Goal: Task Accomplishment & Management: Use online tool/utility

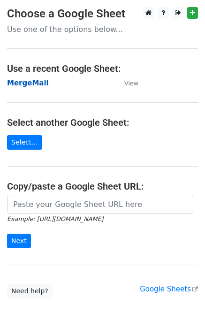
click at [35, 82] on strong "MergeMail" at bounding box center [28, 83] width 42 height 8
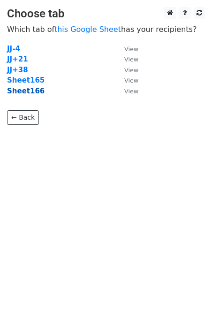
click at [15, 90] on strong "Sheet166" at bounding box center [25, 91] width 37 height 8
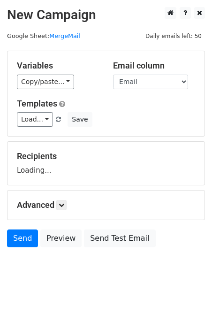
click at [39, 120] on link "Load..." at bounding box center [35, 119] width 36 height 15
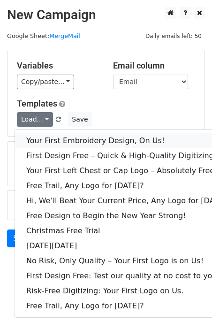
click at [61, 137] on link "Your First Embroidery Design, On Us!" at bounding box center [128, 140] width 226 height 15
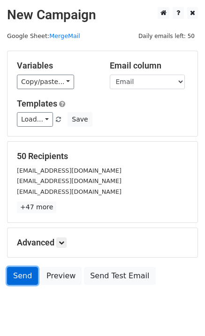
click at [28, 279] on link "Send" at bounding box center [22, 276] width 31 height 18
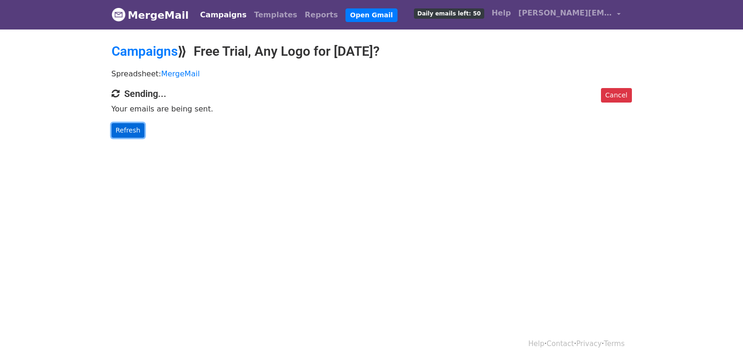
click at [119, 129] on link "Refresh" at bounding box center [128, 130] width 33 height 15
click at [134, 135] on link "Refresh" at bounding box center [128, 130] width 33 height 15
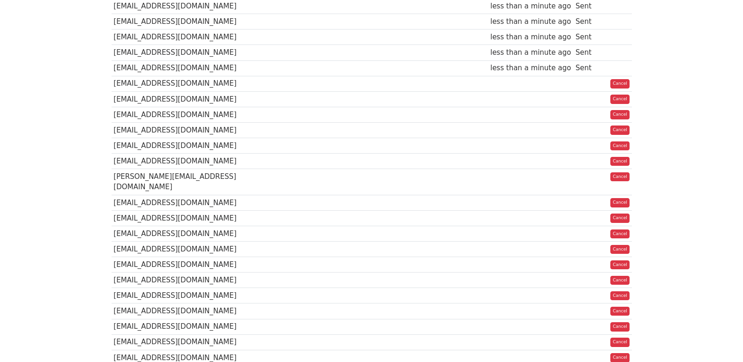
scroll to position [500, 0]
